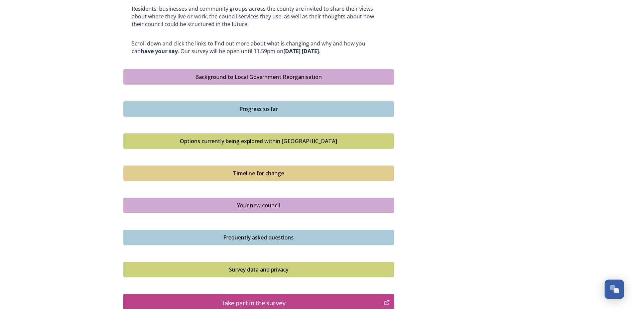
scroll to position [334, 0]
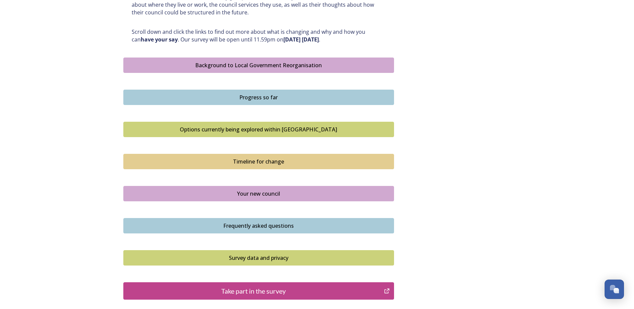
scroll to position [411, 0]
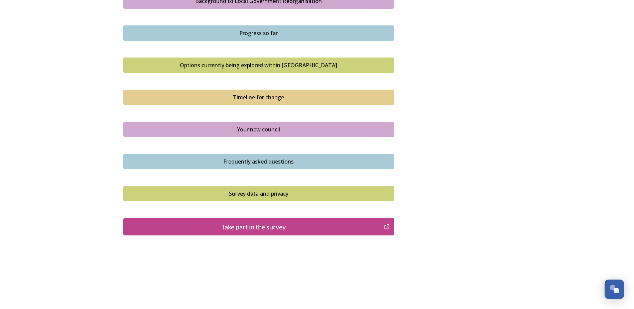
click at [264, 225] on div "Take part in the survey" at bounding box center [254, 227] width 254 height 10
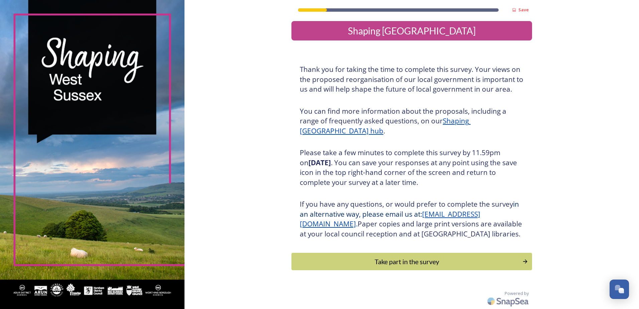
scroll to position [12, 0]
click at [402, 258] on div "Take part in the survey" at bounding box center [407, 261] width 226 height 10
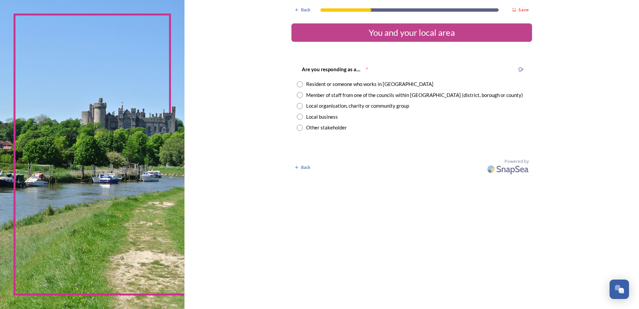
click at [299, 95] on input "radio" at bounding box center [300, 95] width 6 height 6
radio input "true"
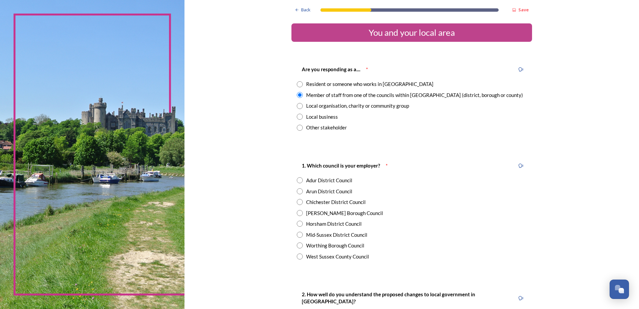
click at [298, 194] on input "radio" at bounding box center [300, 191] width 6 height 6
radio input "true"
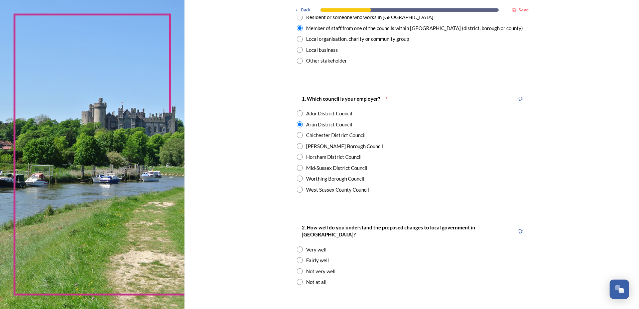
scroll to position [100, 0]
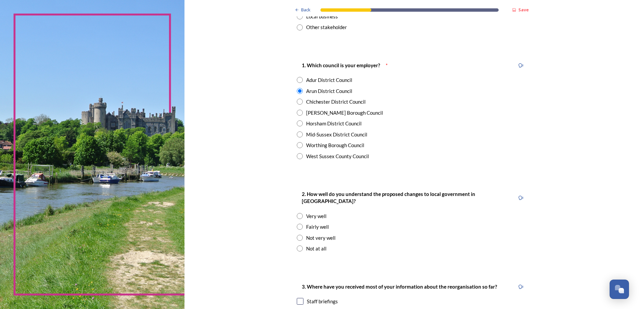
click at [297, 224] on input "radio" at bounding box center [300, 227] width 6 height 6
radio input "true"
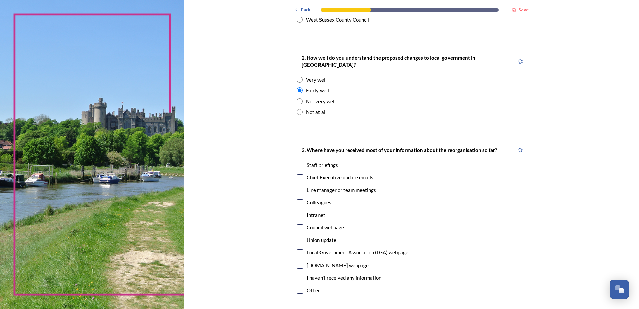
scroll to position [267, 0]
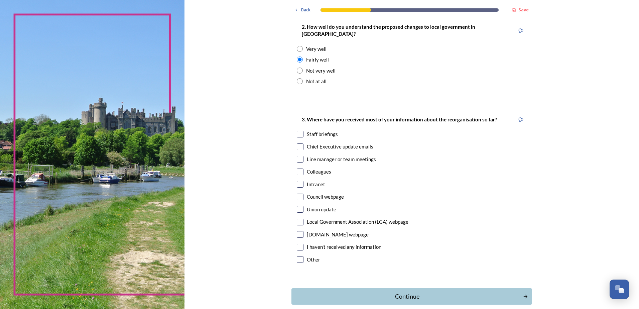
click at [298, 131] on input "checkbox" at bounding box center [300, 134] width 7 height 7
checkbox input "true"
click at [299, 143] on input "checkbox" at bounding box center [300, 146] width 7 height 7
checkbox input "true"
click at [297, 181] on input "checkbox" at bounding box center [300, 184] width 7 height 7
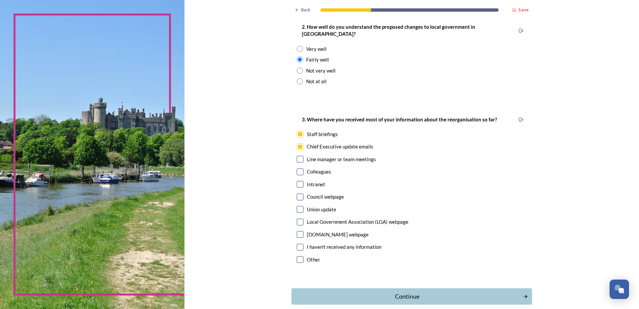
checkbox input "true"
click at [389, 292] on div "Continue" at bounding box center [407, 296] width 226 height 9
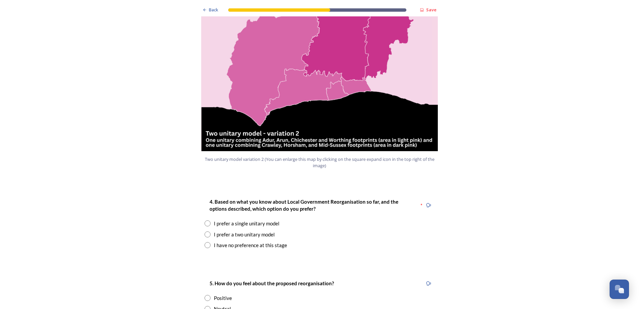
scroll to position [769, 0]
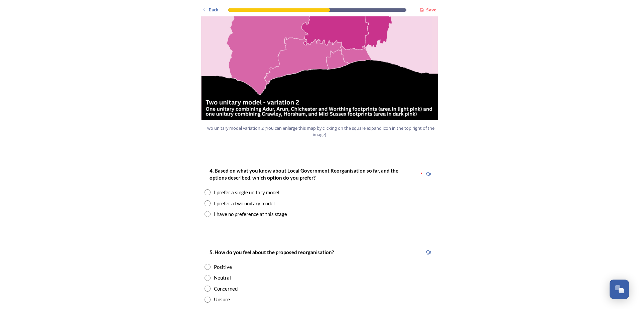
click at [205, 200] on input "radio" at bounding box center [208, 203] width 6 height 6
radio input "true"
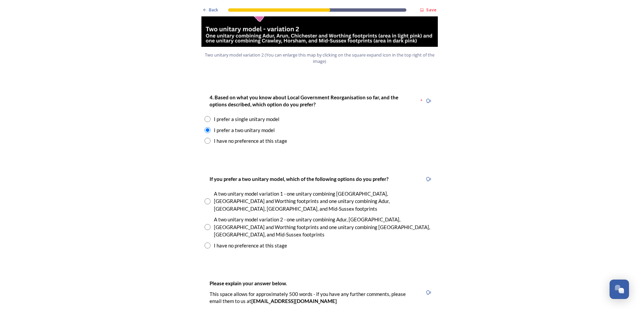
scroll to position [869, 0]
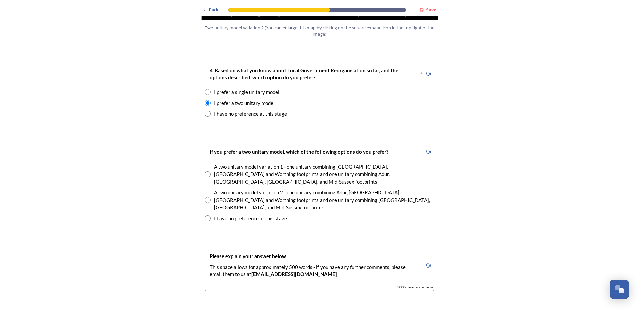
click at [206, 215] on input "radio" at bounding box center [208, 218] width 6 height 6
radio input "true"
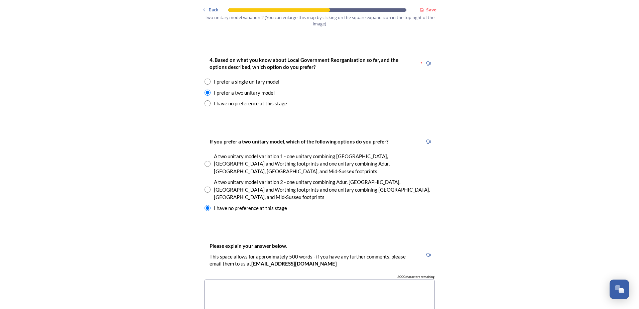
scroll to position [903, 0]
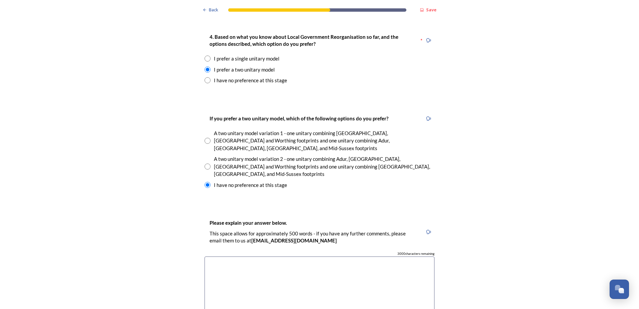
click at [221, 256] on textarea at bounding box center [320, 293] width 230 height 75
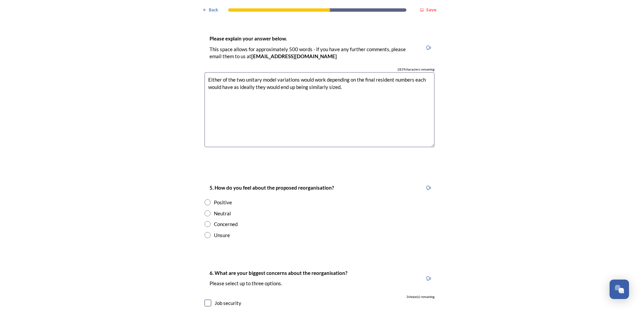
scroll to position [1103, 0]
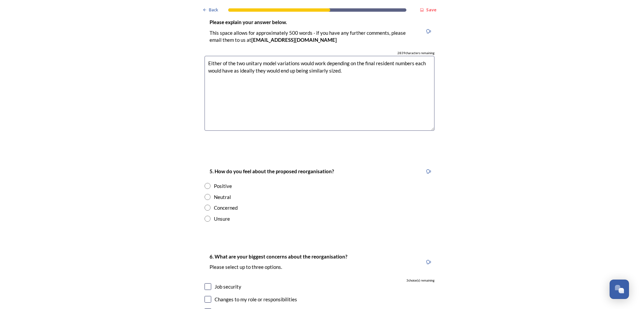
type textarea "Either of the two unitary model variations would work depending on the final re…"
click at [205, 183] on input "radio" at bounding box center [208, 186] width 6 height 6
radio input "true"
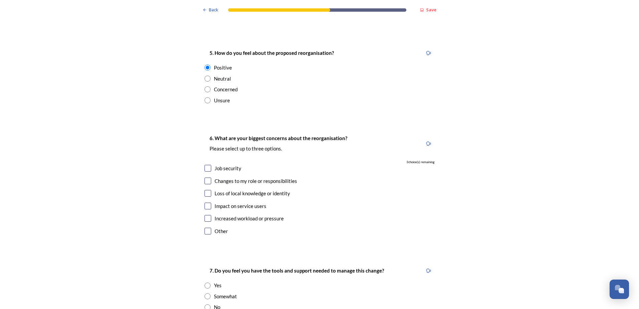
scroll to position [1237, 0]
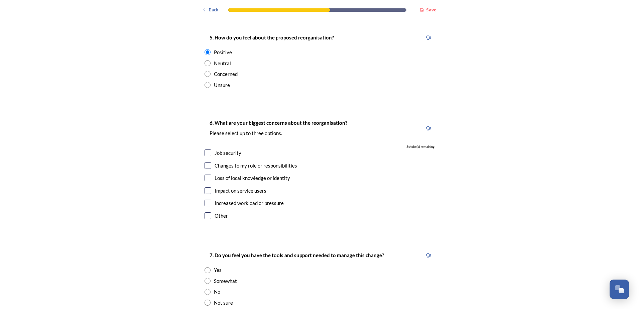
click at [205, 200] on input "checkbox" at bounding box center [208, 203] width 7 height 7
checkbox input "true"
click at [207, 187] on input "checkbox" at bounding box center [208, 190] width 7 height 7
checkbox input "true"
click at [205, 175] on input "checkbox" at bounding box center [208, 178] width 7 height 7
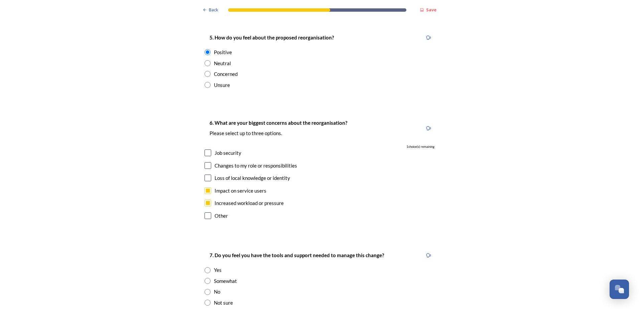
checkbox input "true"
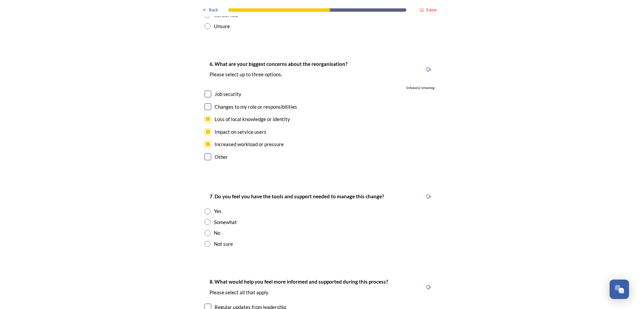
scroll to position [1371, 0]
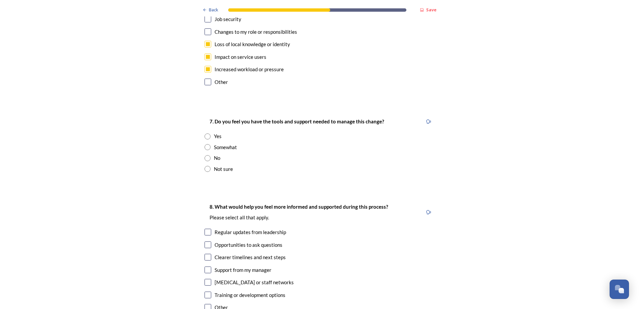
click at [205, 133] on input "radio" at bounding box center [208, 136] width 6 height 6
radio input "true"
click at [205, 144] on input "radio" at bounding box center [208, 147] width 6 height 6
radio input "true"
click at [205, 229] on input "checkbox" at bounding box center [208, 232] width 7 height 7
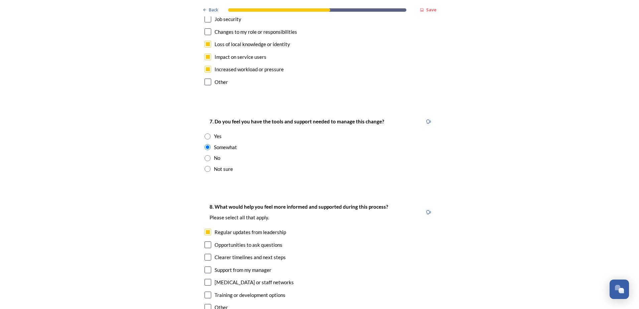
click at [205, 229] on input "checkbox" at bounding box center [208, 232] width 7 height 7
checkbox input "false"
click at [207, 133] on input "radio" at bounding box center [208, 136] width 6 height 6
radio input "true"
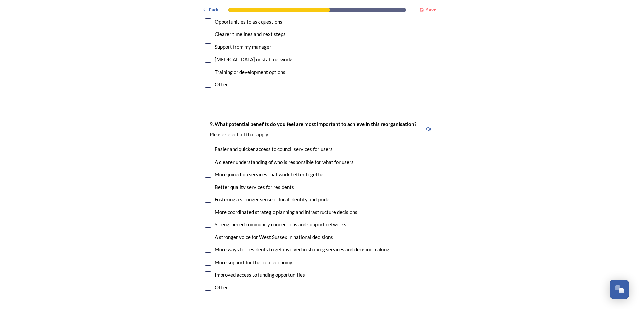
scroll to position [1605, 0]
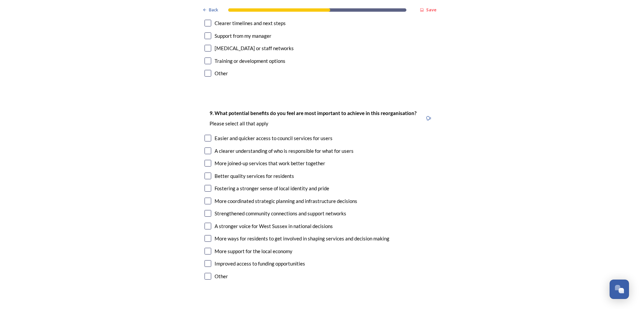
click at [205, 160] on input "checkbox" at bounding box center [208, 163] width 7 height 7
checkbox input "true"
click at [206, 147] on input "checkbox" at bounding box center [208, 150] width 7 height 7
checkbox input "true"
click at [206, 198] on input "checkbox" at bounding box center [208, 201] width 7 height 7
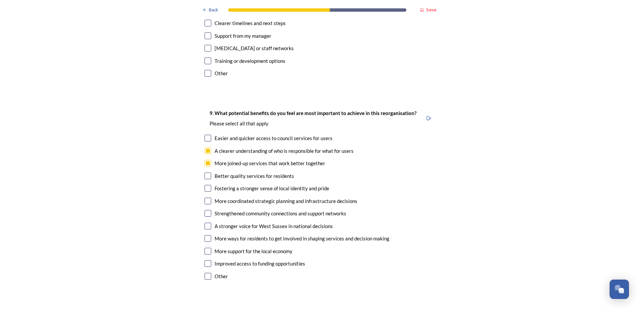
checkbox input "true"
click at [205, 210] on input "checkbox" at bounding box center [208, 213] width 7 height 7
checkbox input "true"
click at [205, 223] on input "checkbox" at bounding box center [208, 226] width 7 height 7
checkbox input "true"
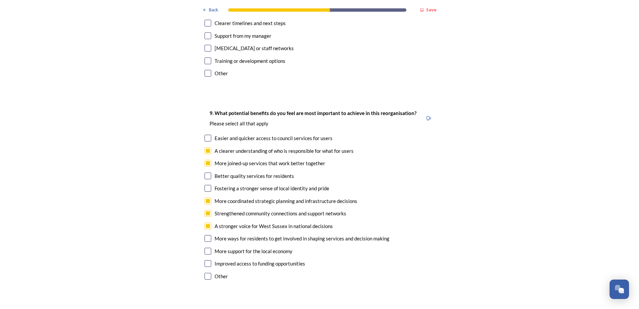
click at [206, 248] on input "checkbox" at bounding box center [208, 251] width 7 height 7
checkbox input "true"
click at [205, 260] on input "checkbox" at bounding box center [208, 263] width 7 height 7
checkbox input "true"
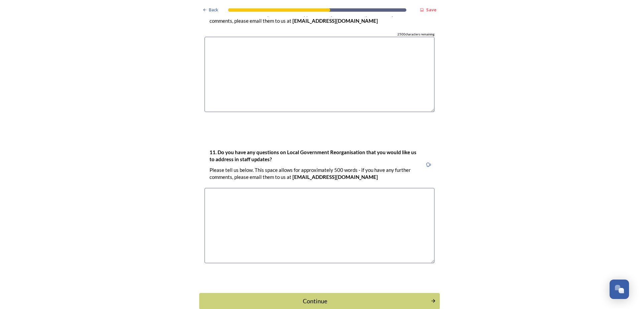
scroll to position [1936, 0]
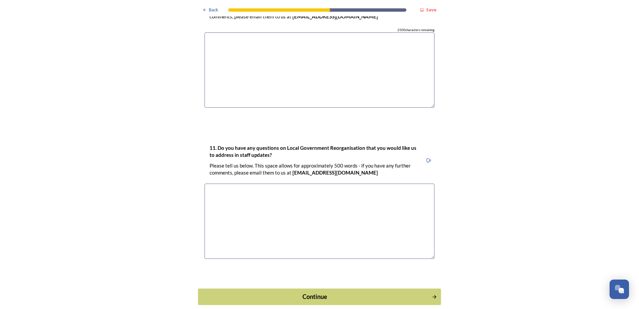
click at [299, 292] on div "Continue" at bounding box center [315, 296] width 226 height 9
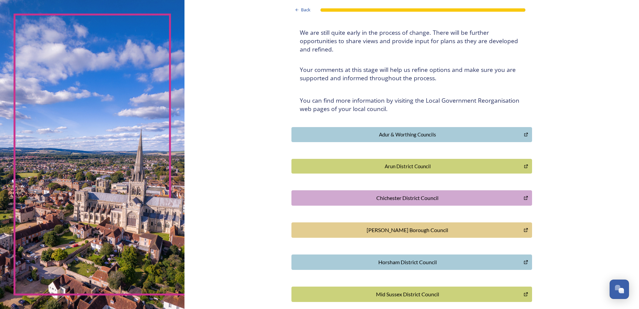
scroll to position [0, 0]
